Goal: Information Seeking & Learning: Learn about a topic

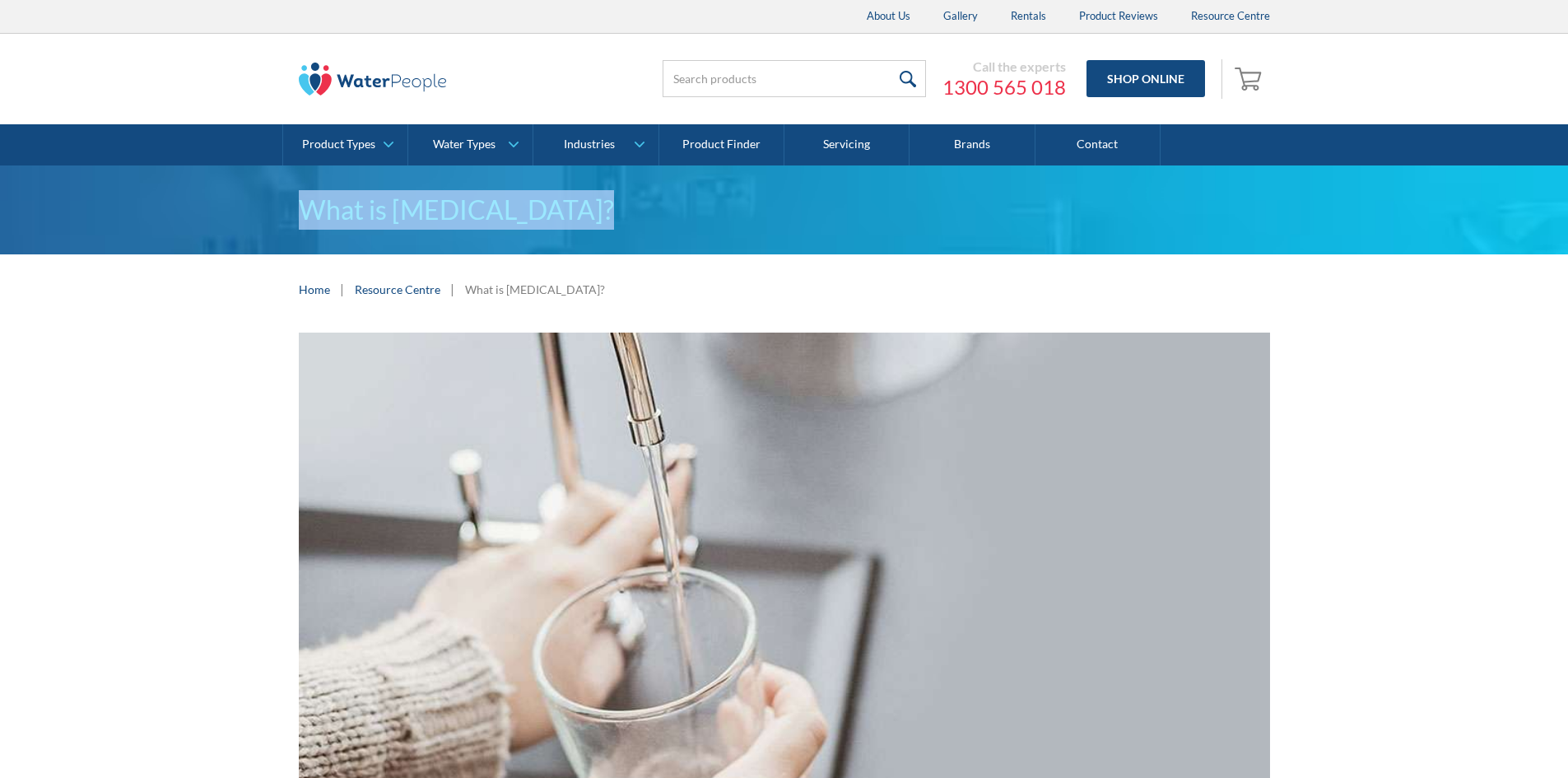
drag, startPoint x: 245, startPoint y: 183, endPoint x: 587, endPoint y: 217, distance: 343.7
click at [587, 217] on div "What is purified water?" at bounding box center [784, 210] width 1568 height 89
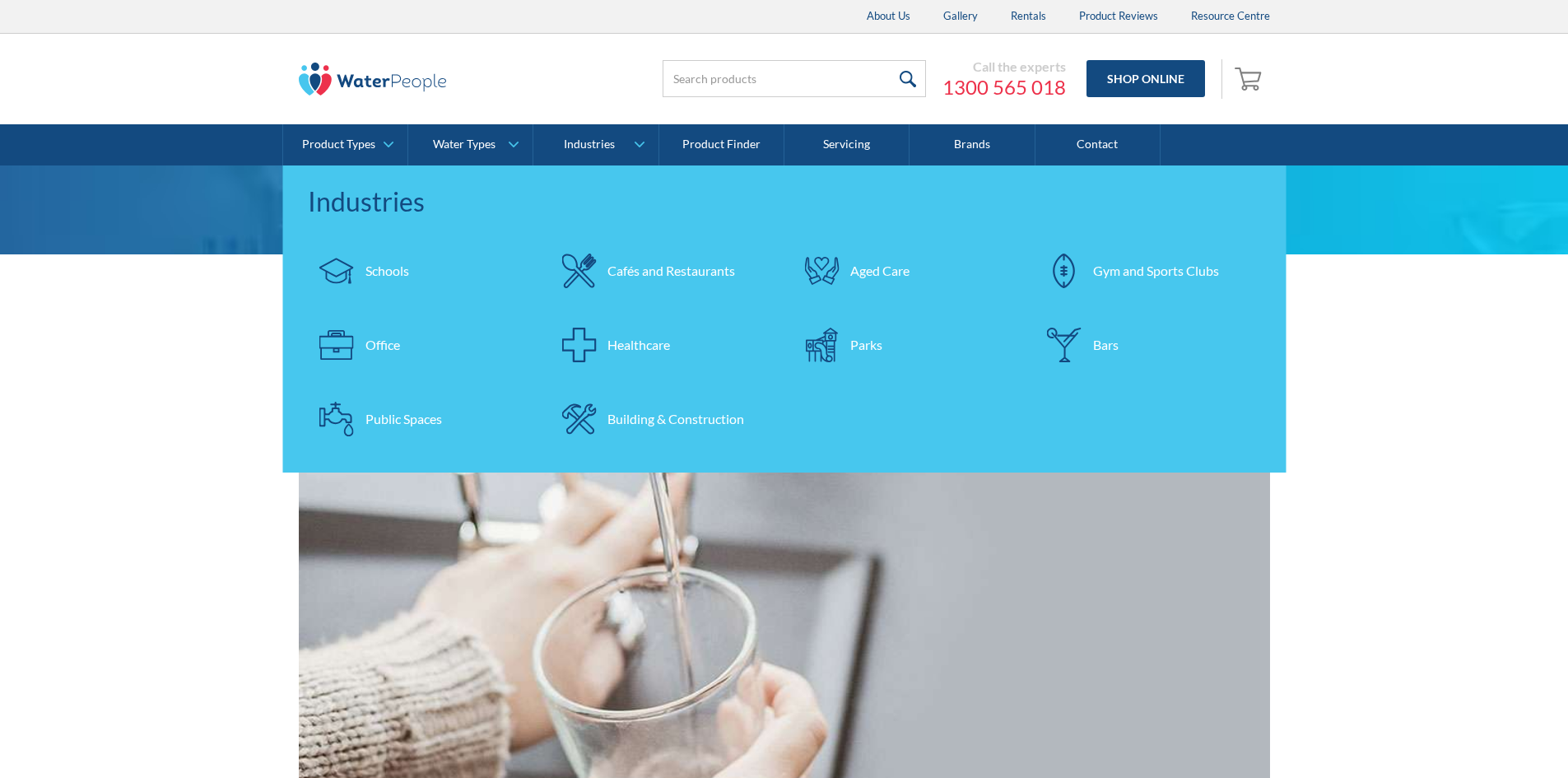
copy h1 "What is purified water?"
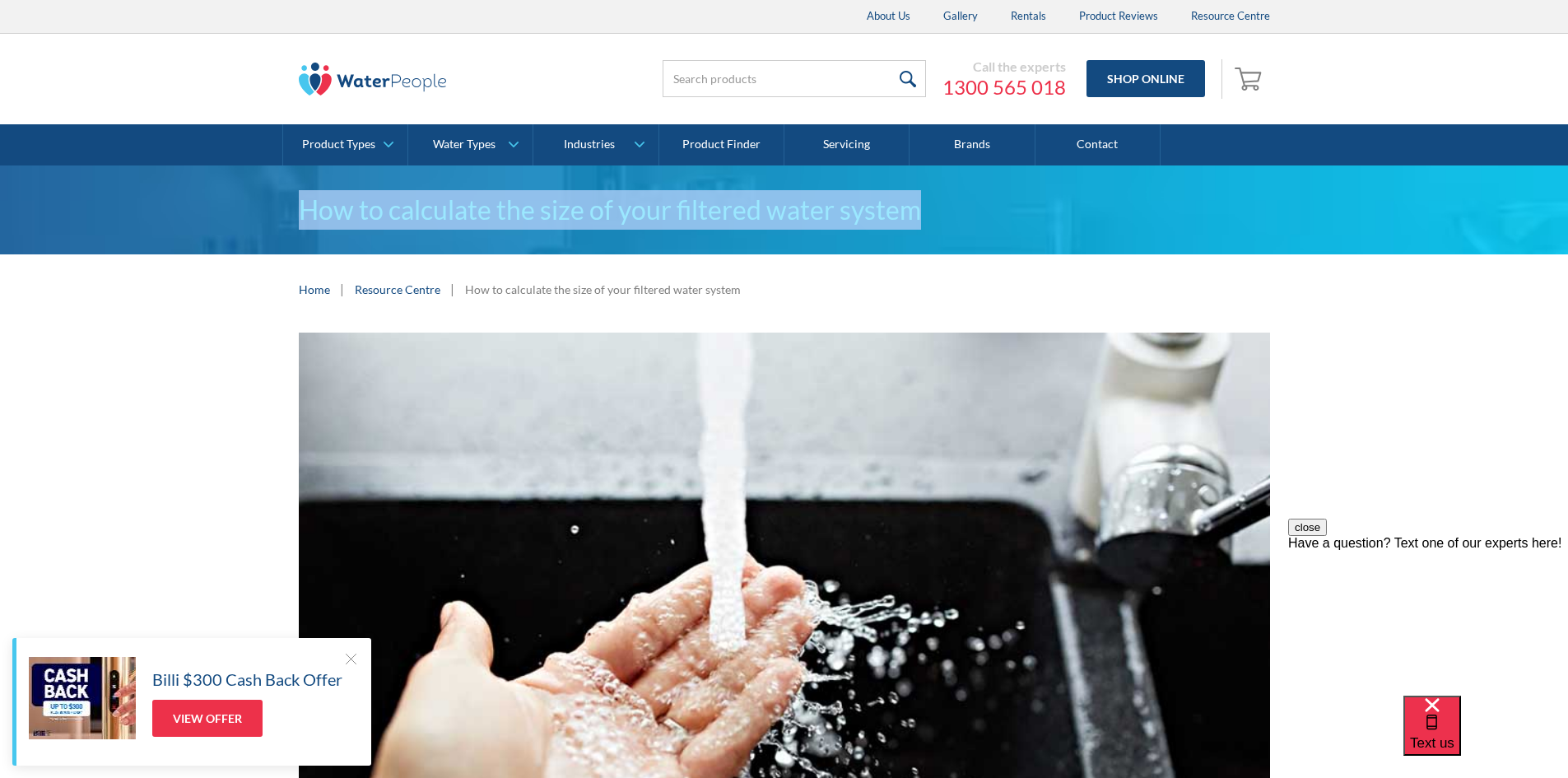
drag, startPoint x: 233, startPoint y: 198, endPoint x: 958, endPoint y: 206, distance: 725.0
click at [958, 206] on div "How to calculate the size of your filtered water system" at bounding box center [784, 210] width 1568 height 89
copy h1 "How to calculate the size of your filtered water system"
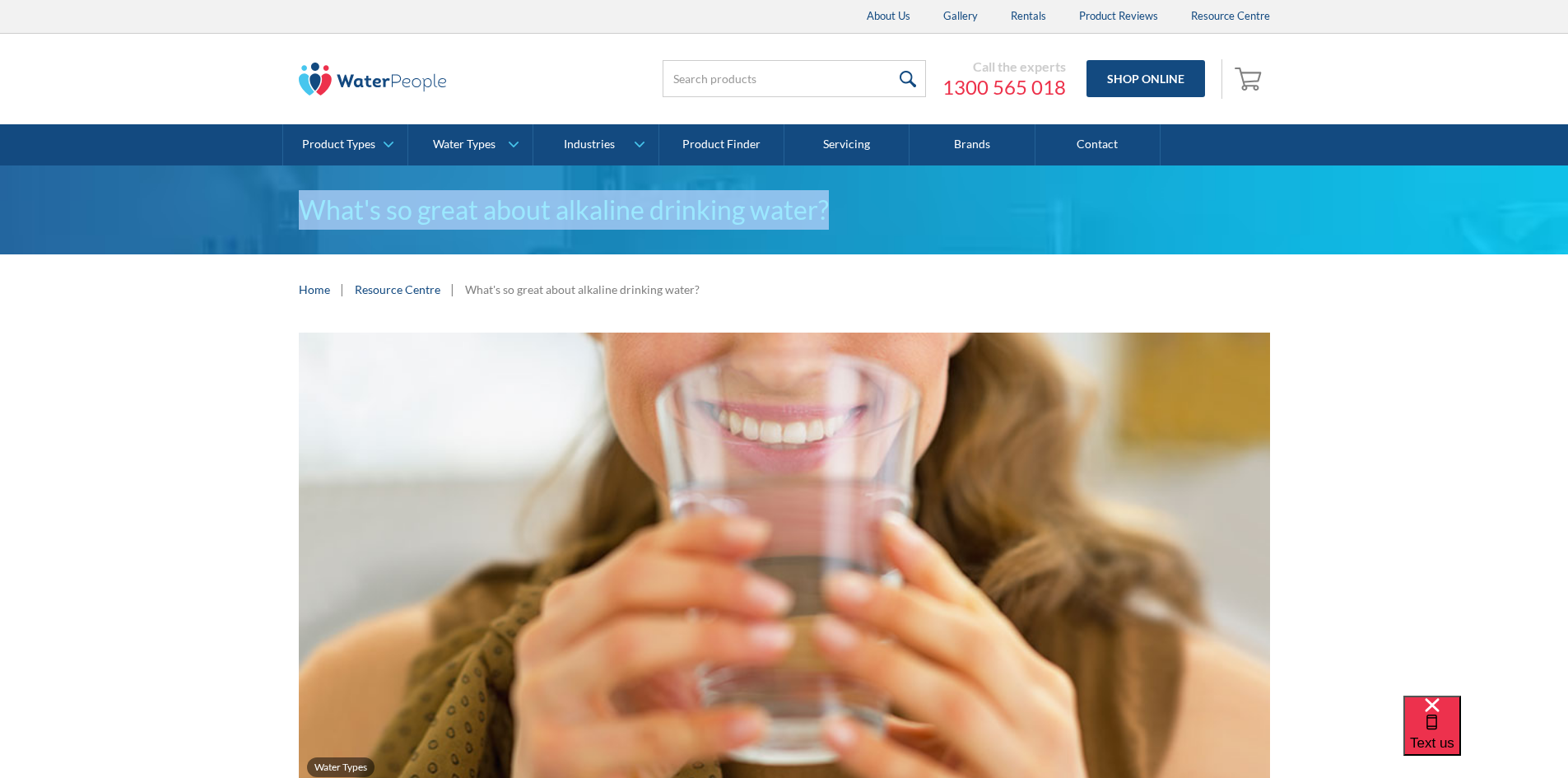
drag, startPoint x: 248, startPoint y: 205, endPoint x: 864, endPoint y: 209, distance: 616.0
click at [864, 209] on div "What's so great about alkaline drinking water?" at bounding box center [784, 210] width 1568 height 89
copy h1 "What's so great about alkaline drinking water?"
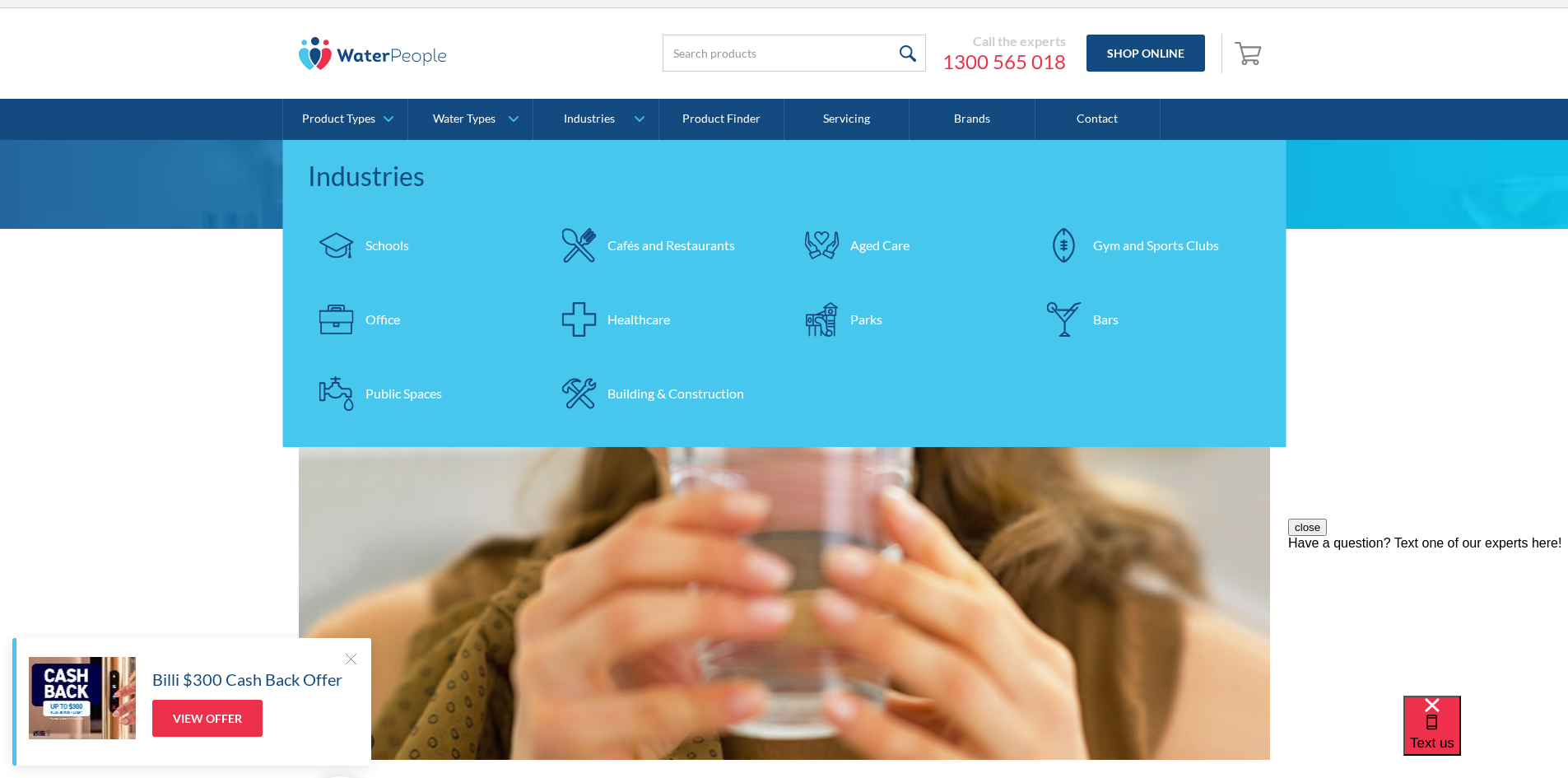
scroll to position [82, 0]
